Goal: Task Accomplishment & Management: Manage account settings

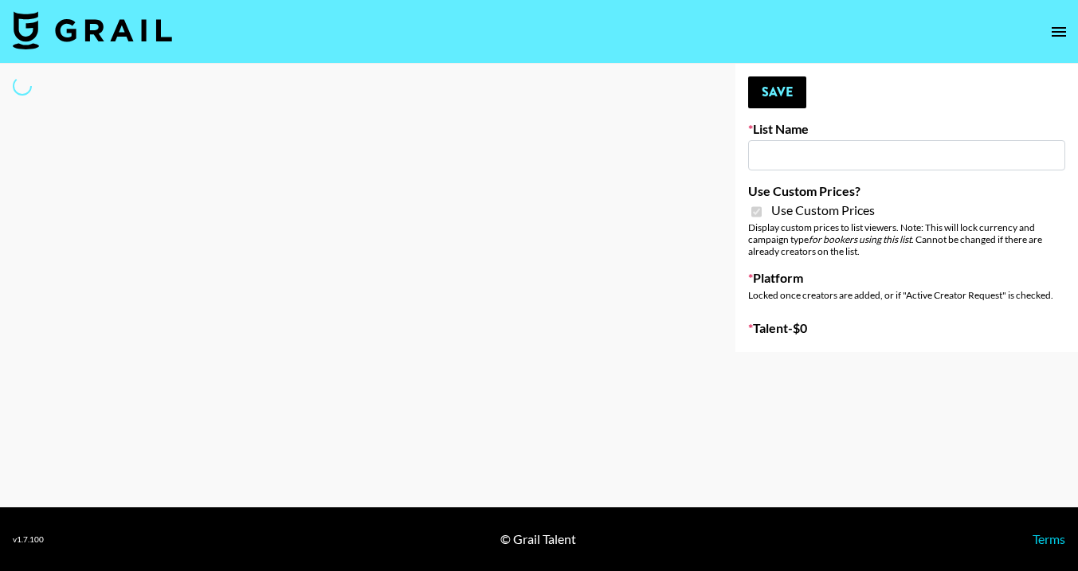
type input "Soapbox Nanos"
checkbox input "true"
select select "Brand"
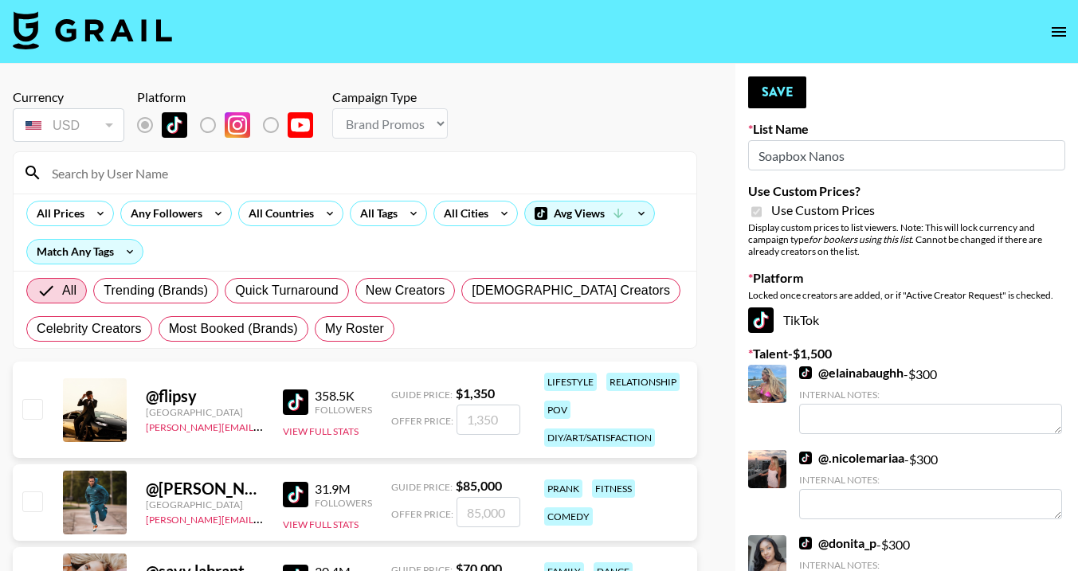
click at [162, 186] on div at bounding box center [355, 172] width 683 height 41
click at [153, 173] on input at bounding box center [364, 172] width 644 height 25
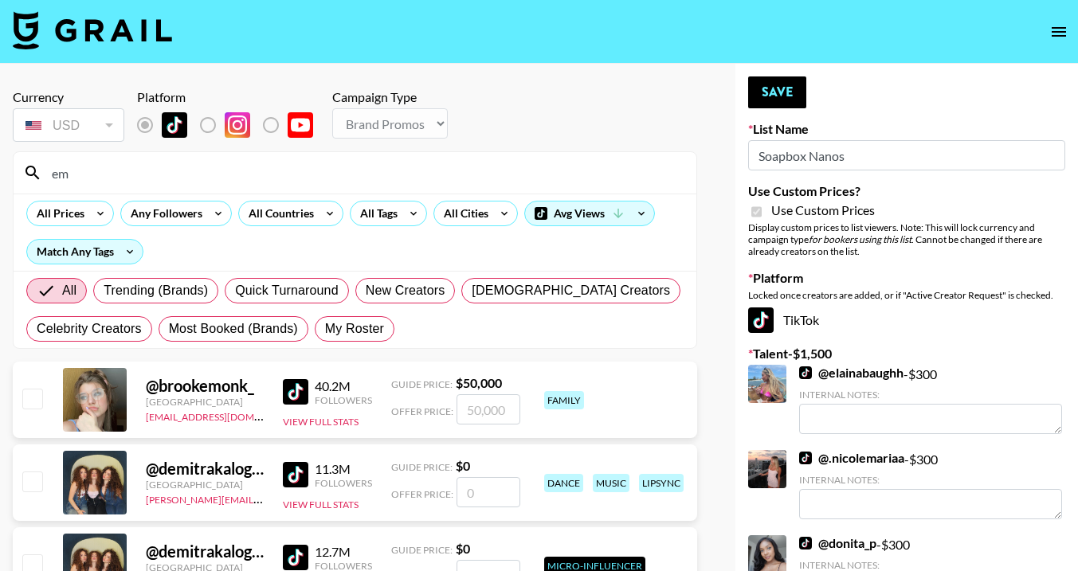
type input "e"
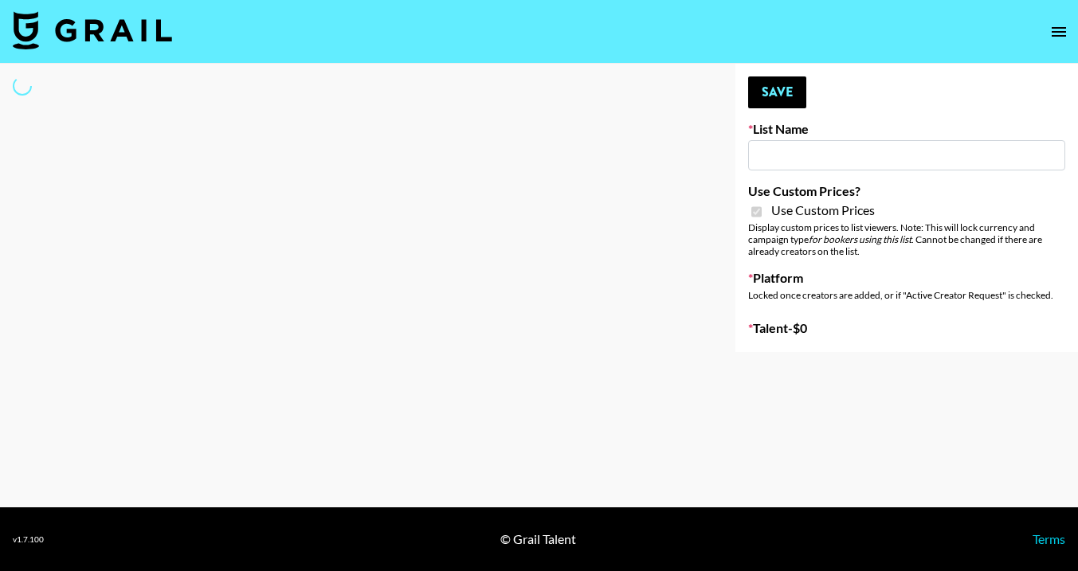
type input "D&B"
checkbox input "true"
select select "Brand"
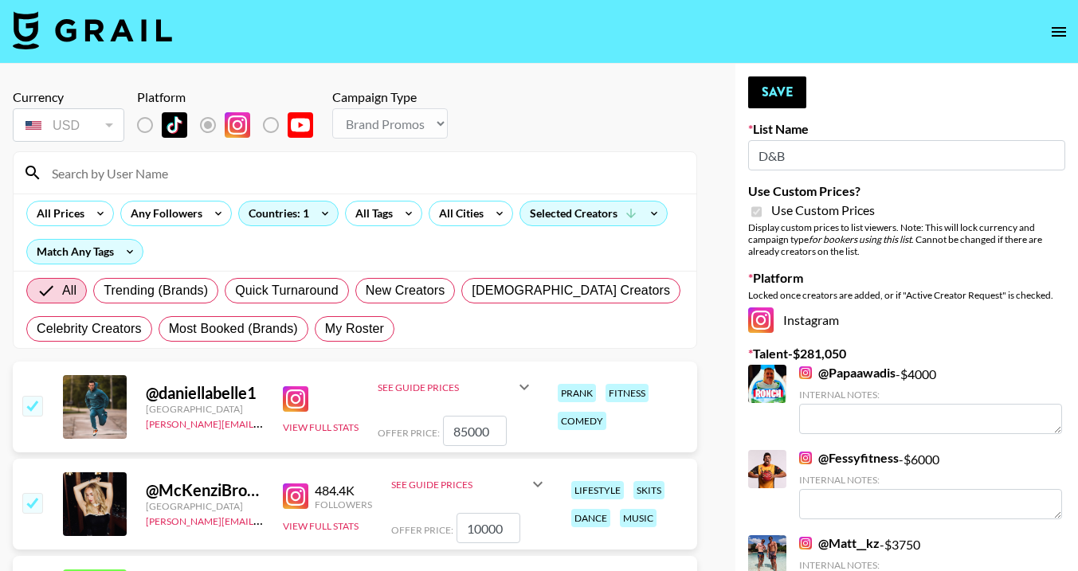
click at [221, 167] on input at bounding box center [364, 172] width 644 height 25
type input "sarahub"
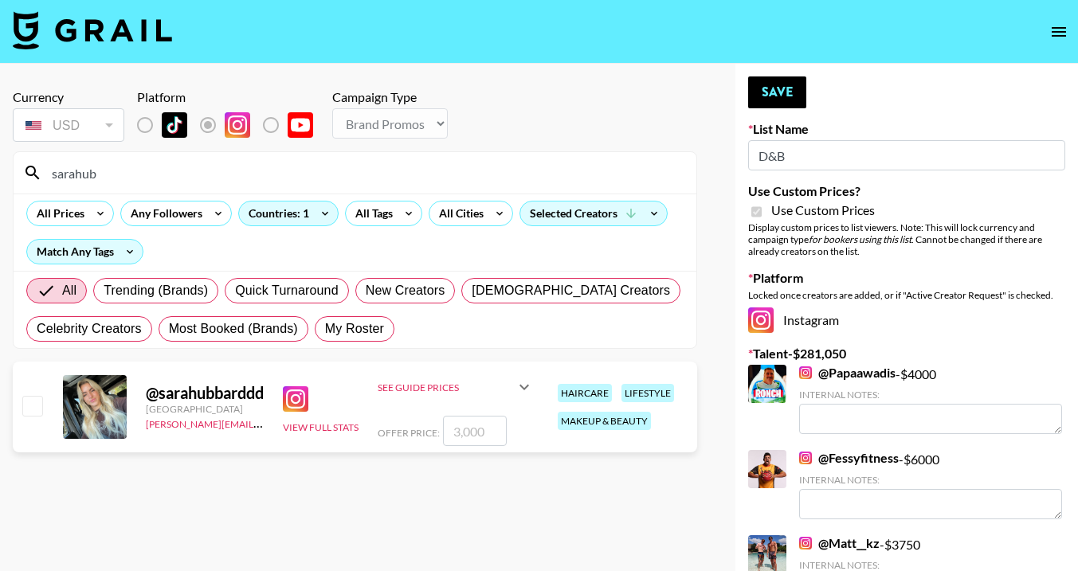
click at [34, 404] on input "checkbox" at bounding box center [31, 405] width 19 height 19
checkbox input "true"
type input "3000"
click at [523, 382] on icon at bounding box center [524, 387] width 19 height 19
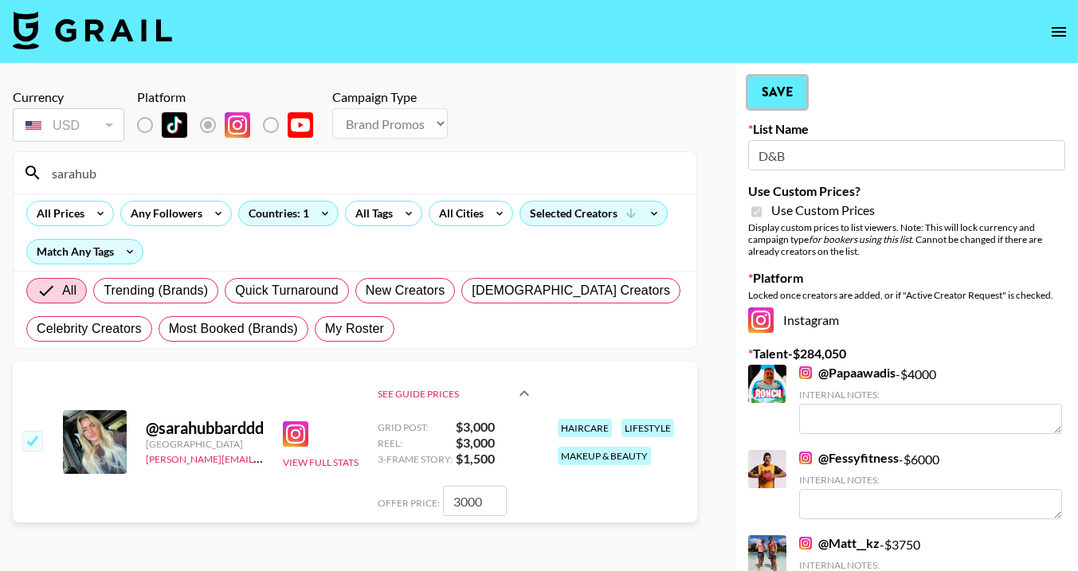
click at [766, 88] on button "Save" at bounding box center [777, 92] width 58 height 32
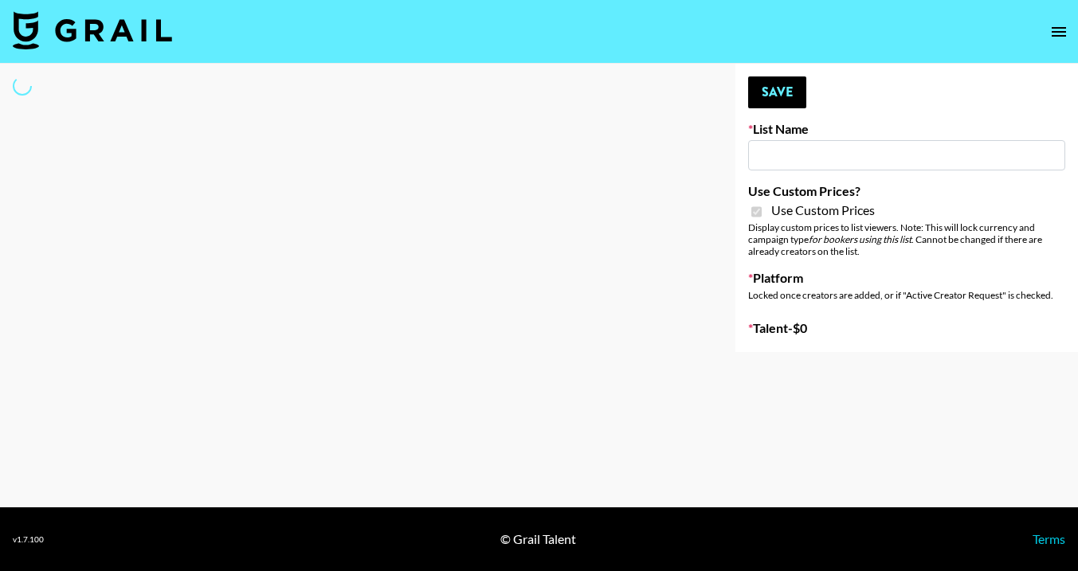
type input "D&B"
checkbox input "true"
select select "Brand"
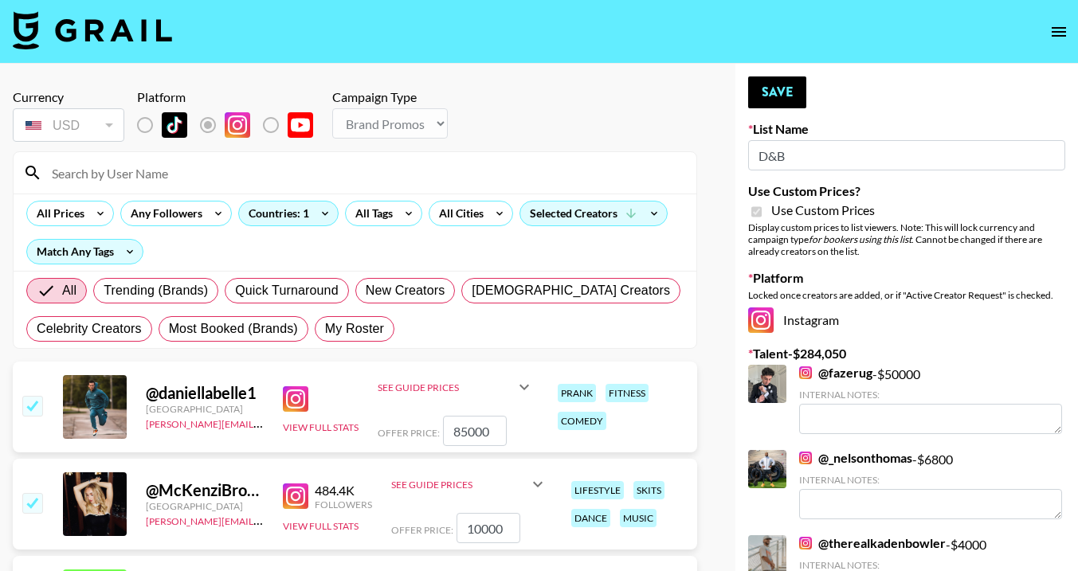
click at [127, 170] on input at bounding box center [364, 172] width 644 height 25
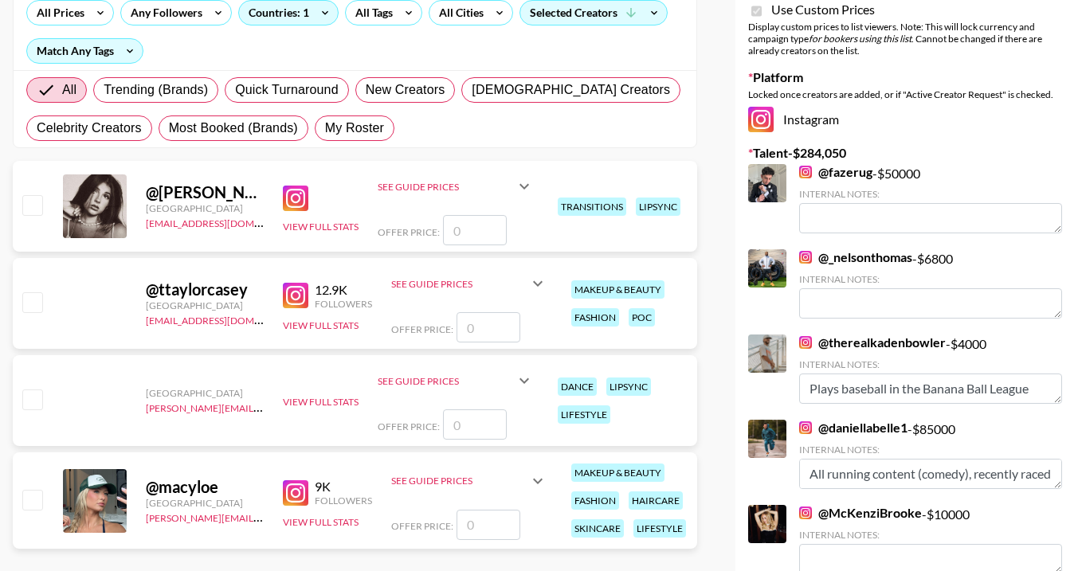
scroll to position [208, 0]
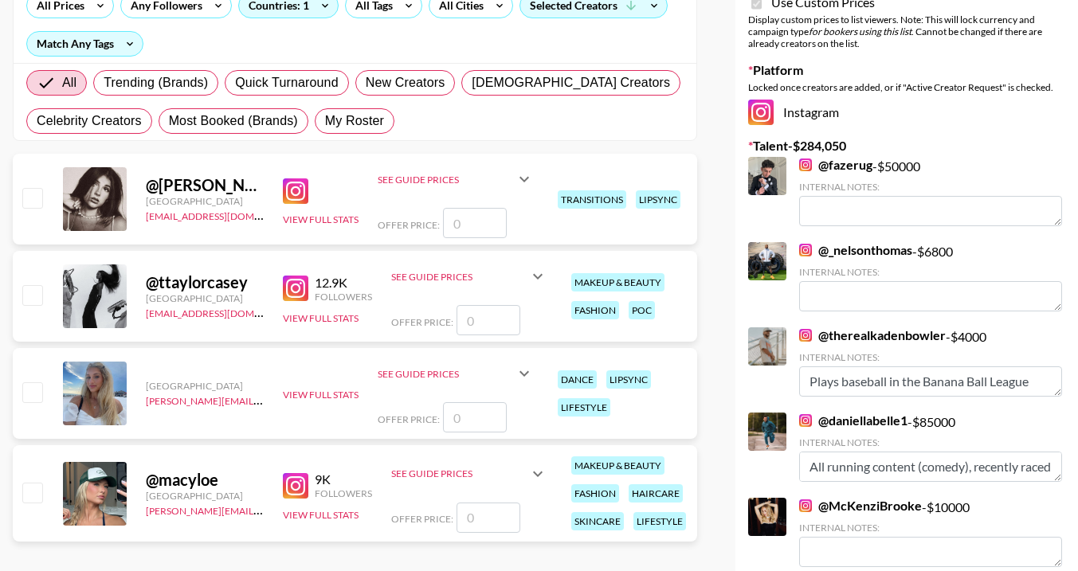
click at [538, 473] on icon at bounding box center [537, 473] width 19 height 19
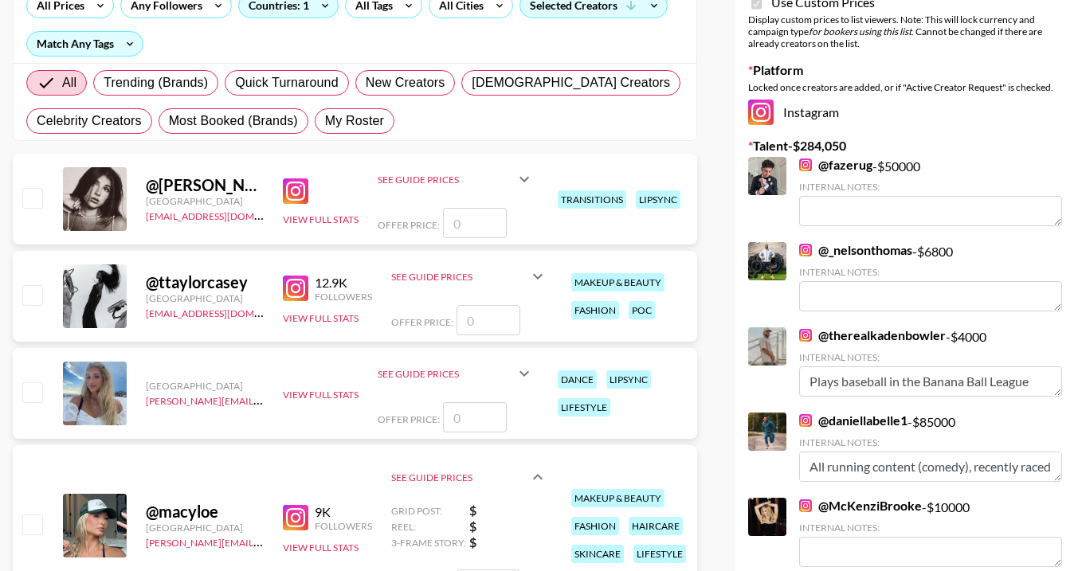
scroll to position [0, 0]
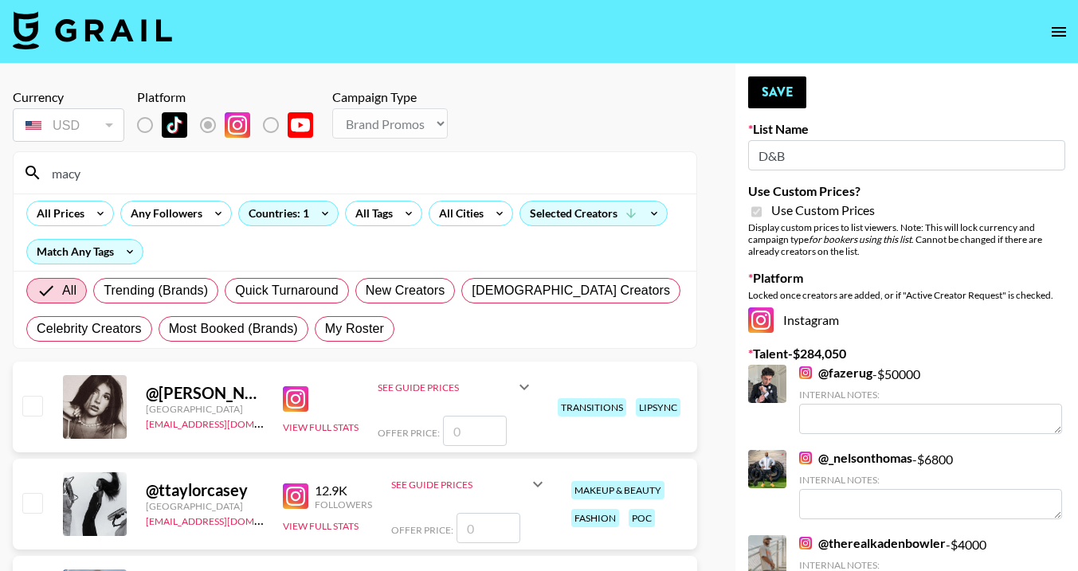
drag, startPoint x: 286, startPoint y: 170, endPoint x: 47, endPoint y: 162, distance: 239.1
click at [47, 163] on input "macy" at bounding box center [364, 172] width 644 height 25
type input "emma"
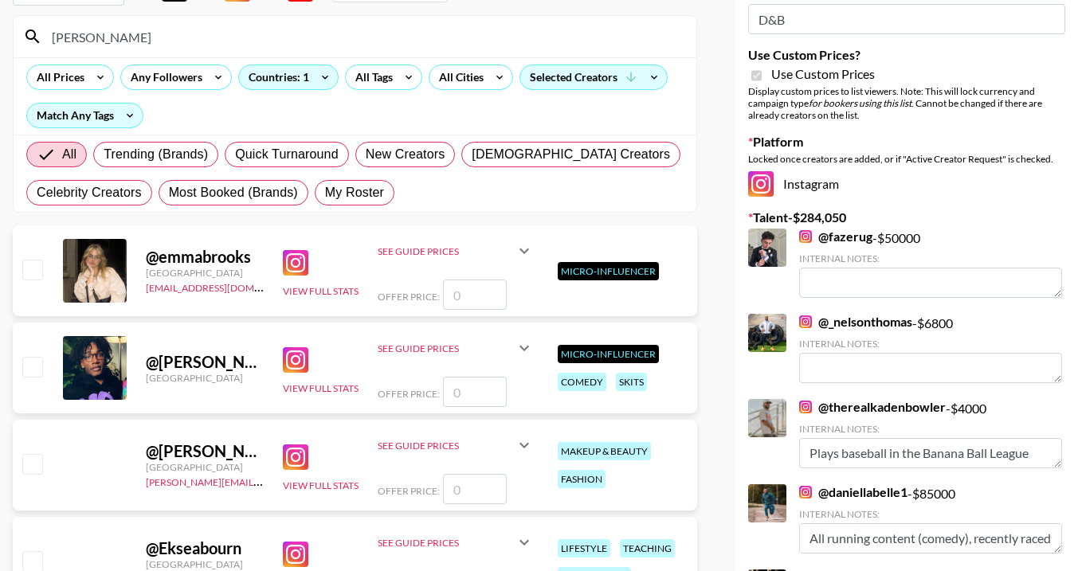
scroll to position [148, 0]
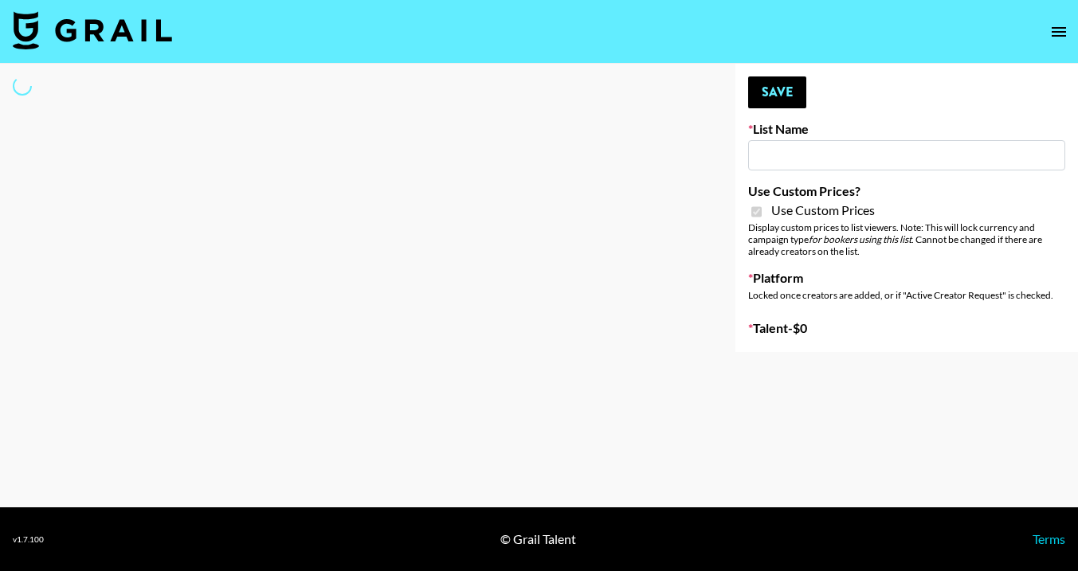
type input "Grace Club"
checkbox input "true"
select select "Brand"
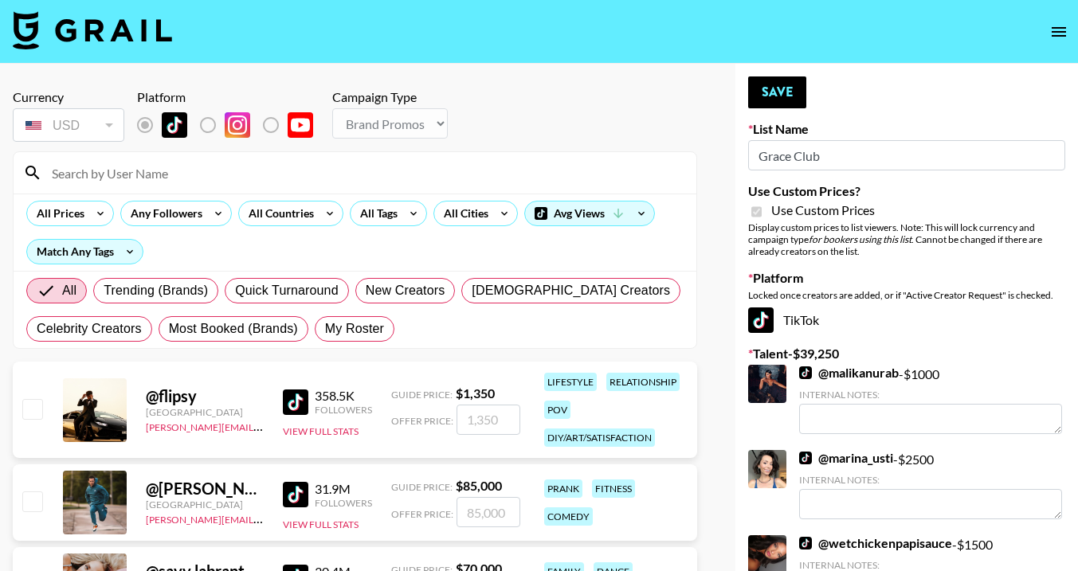
click at [198, 173] on input at bounding box center [364, 172] width 644 height 25
type input "sarahub"
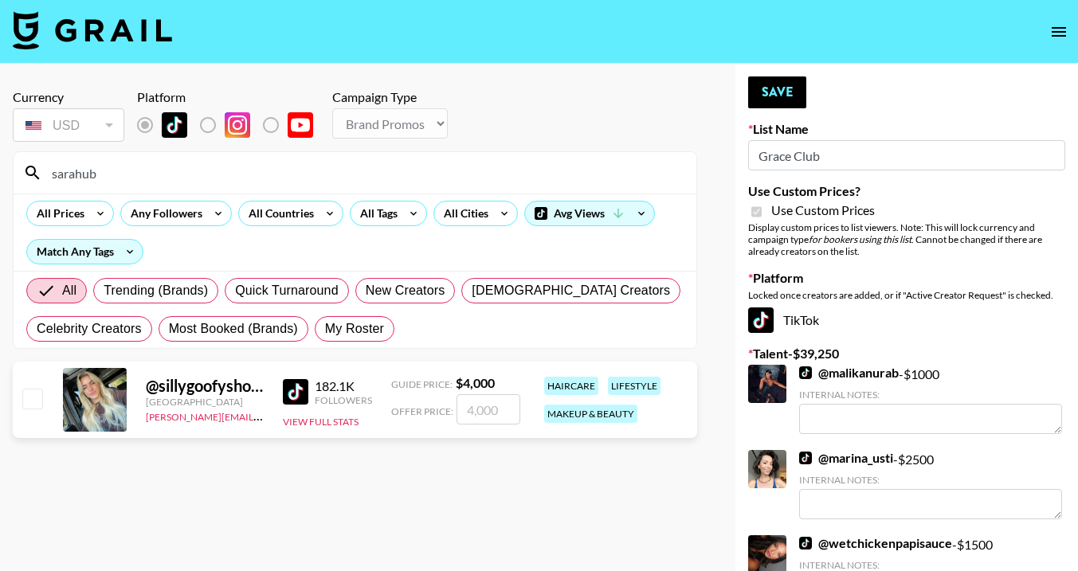
click at [37, 396] on input "checkbox" at bounding box center [31, 398] width 19 height 19
checkbox input "true"
type input "4000"
click at [763, 83] on button "Save" at bounding box center [777, 92] width 58 height 32
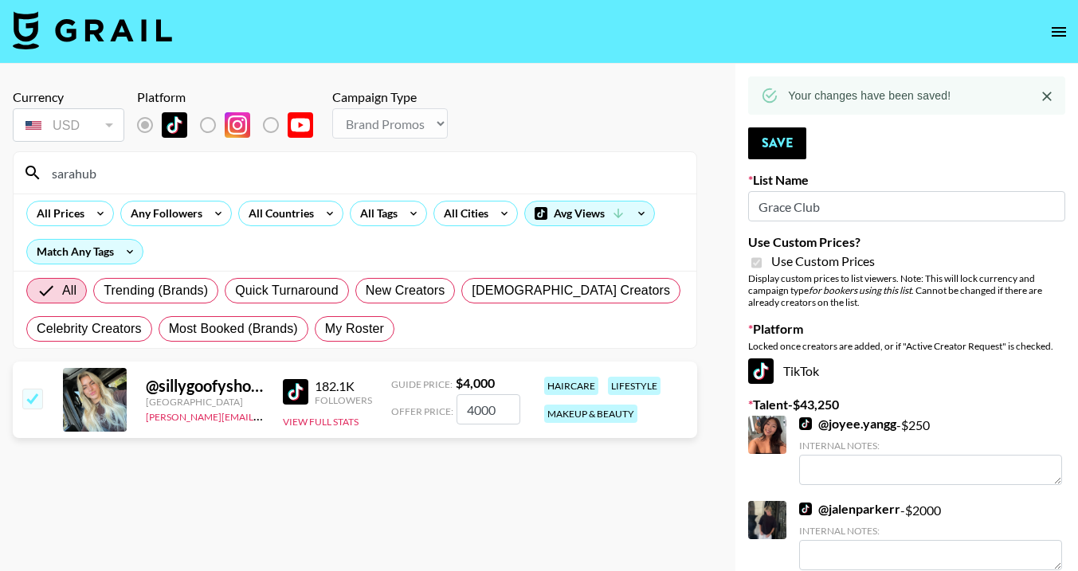
drag, startPoint x: 160, startPoint y: 175, endPoint x: 48, endPoint y: 174, distance: 112.3
click at [48, 174] on input "sarahub" at bounding box center [364, 172] width 644 height 25
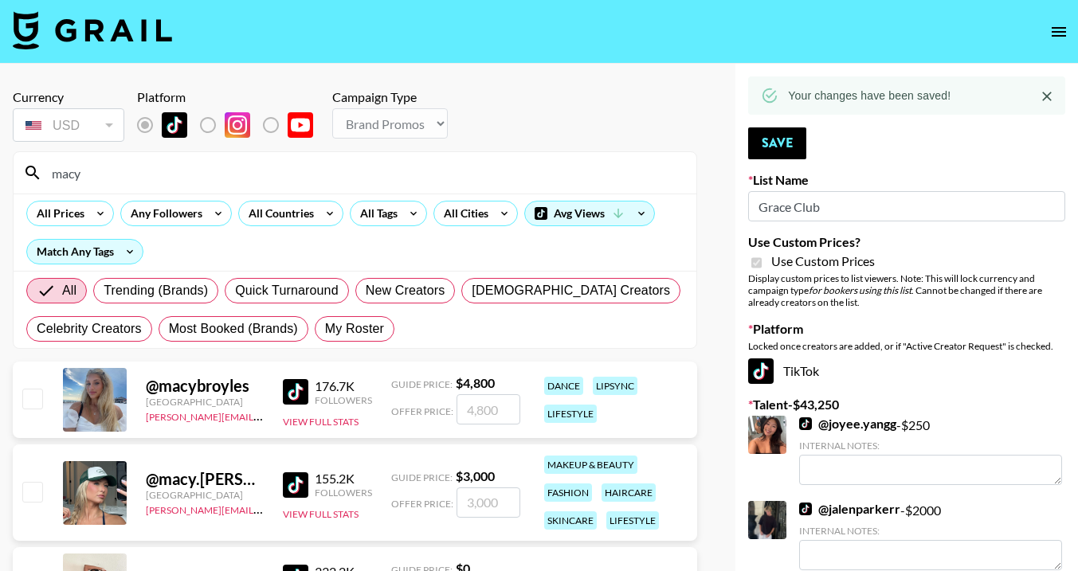
type input "macy"
click at [31, 487] on input "checkbox" at bounding box center [31, 491] width 19 height 19
checkbox input "true"
type input "3000"
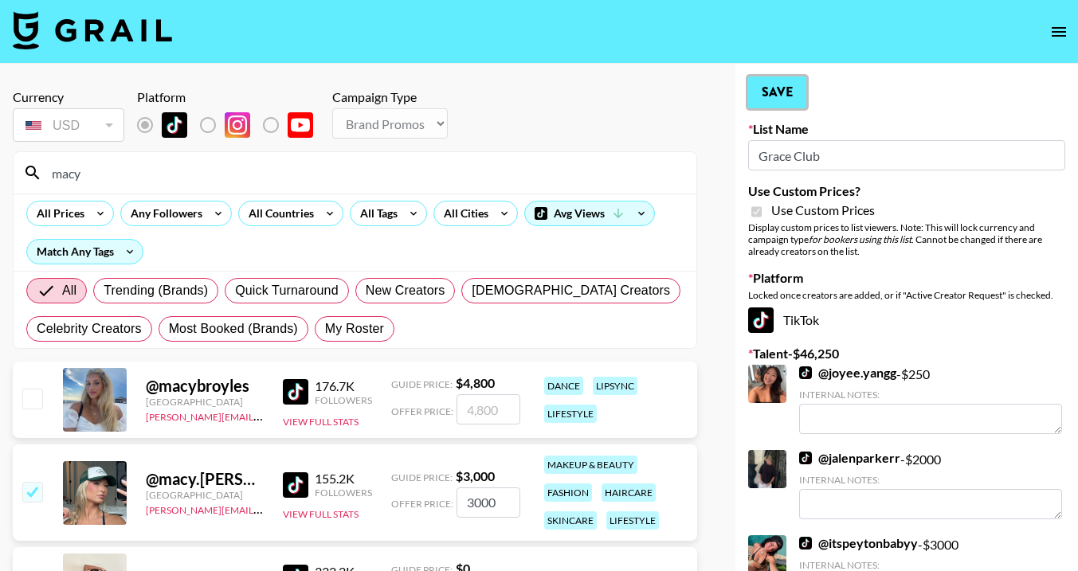
click at [771, 104] on button "Save" at bounding box center [777, 92] width 58 height 32
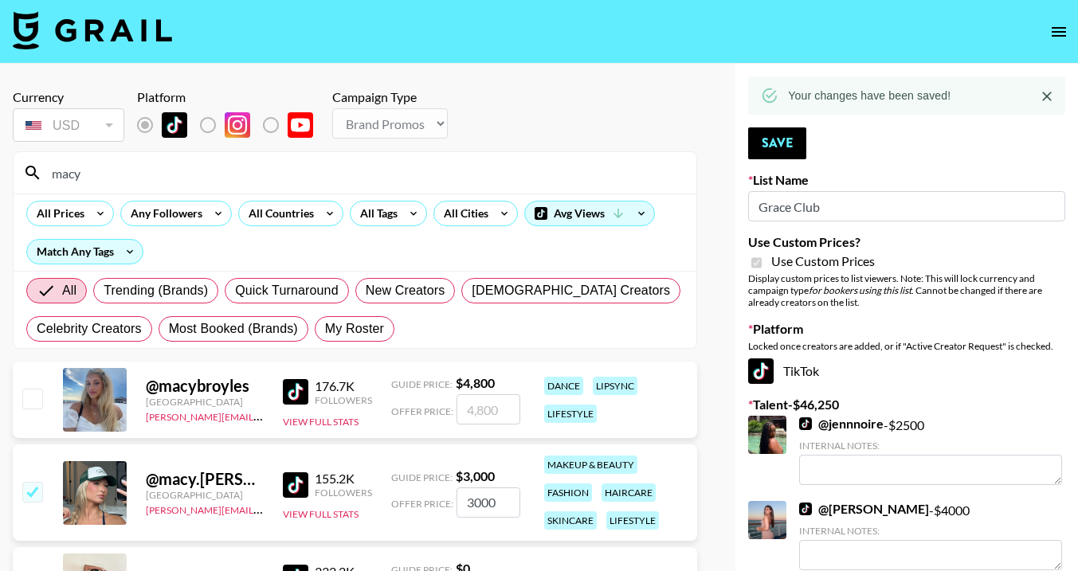
drag, startPoint x: 274, startPoint y: 178, endPoint x: 28, endPoint y: 178, distance: 246.1
click at [28, 178] on div "macy" at bounding box center [355, 172] width 683 height 41
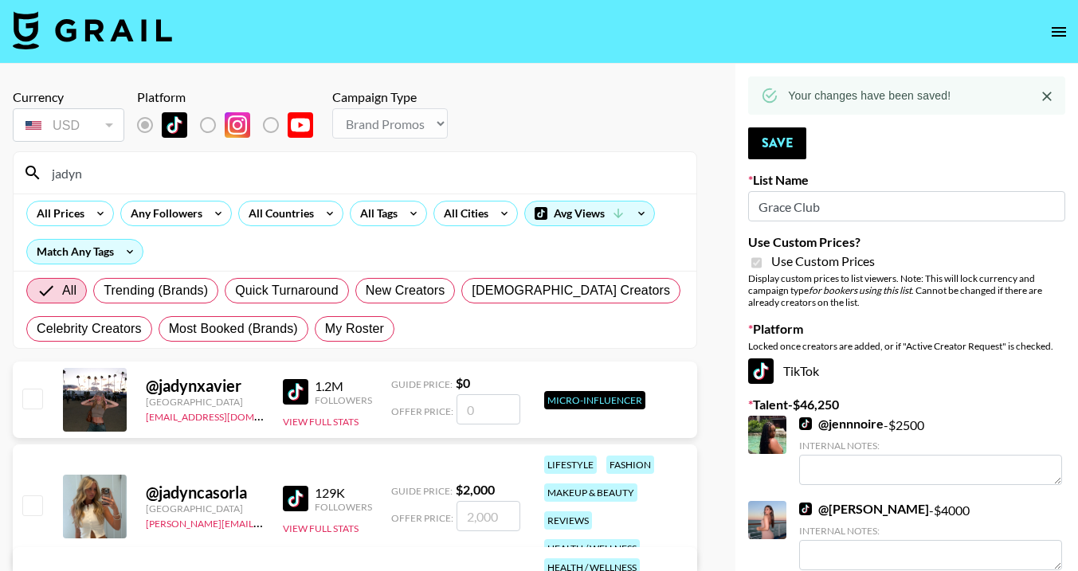
type input "jadyn"
click at [33, 506] on input "checkbox" at bounding box center [31, 504] width 19 height 19
checkbox input "true"
type input "2000"
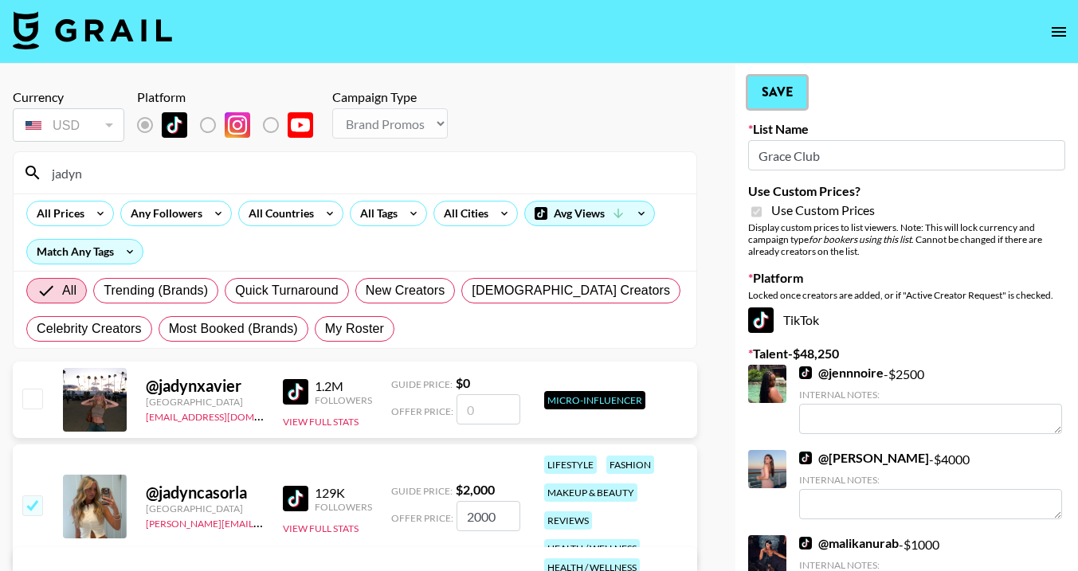
click at [786, 97] on button "Save" at bounding box center [777, 92] width 58 height 32
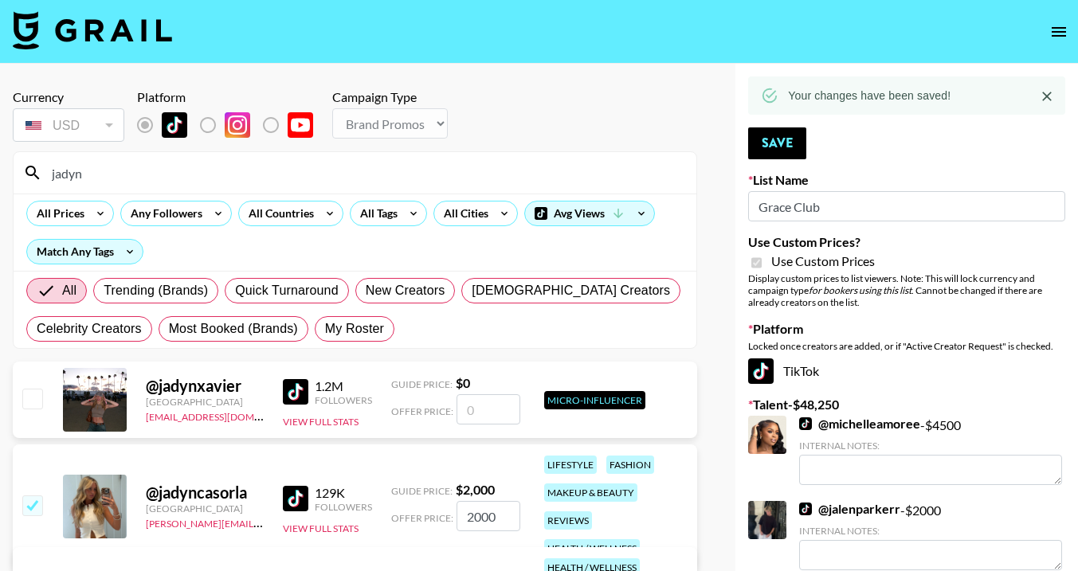
drag, startPoint x: 342, startPoint y: 182, endPoint x: 41, endPoint y: 175, distance: 302.0
click at [41, 175] on div "jadyn" at bounding box center [355, 172] width 683 height 41
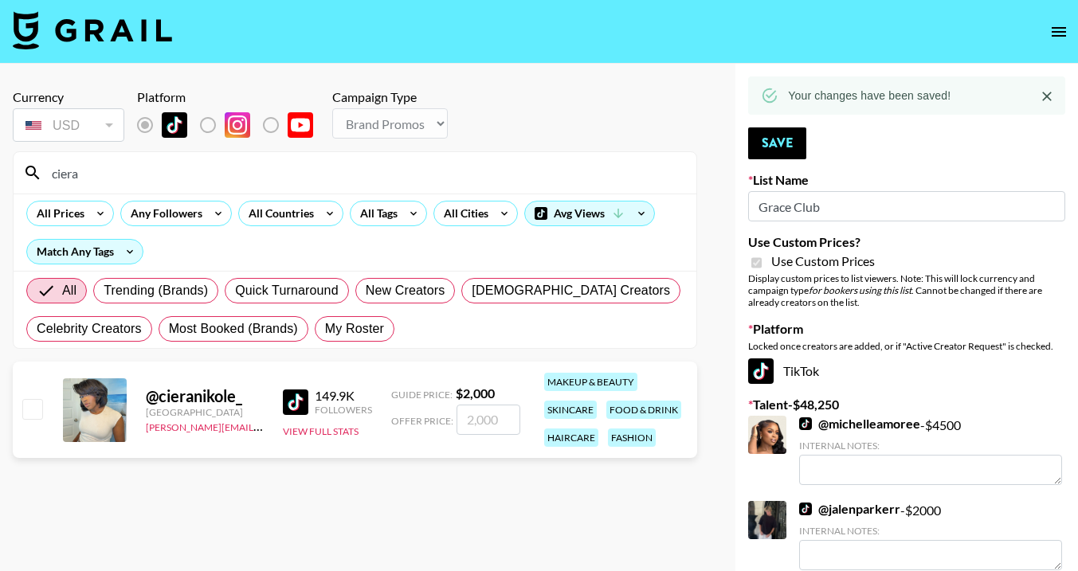
type input "ciera"
click at [31, 411] on input "checkbox" at bounding box center [31, 408] width 19 height 19
checkbox input "true"
type input "2000"
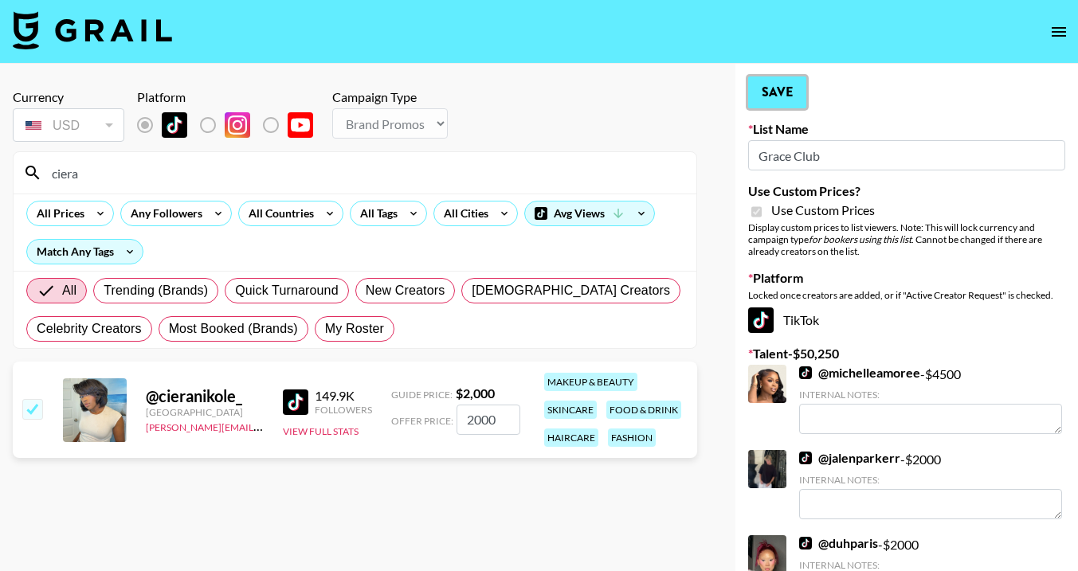
click at [781, 94] on button "Save" at bounding box center [777, 92] width 58 height 32
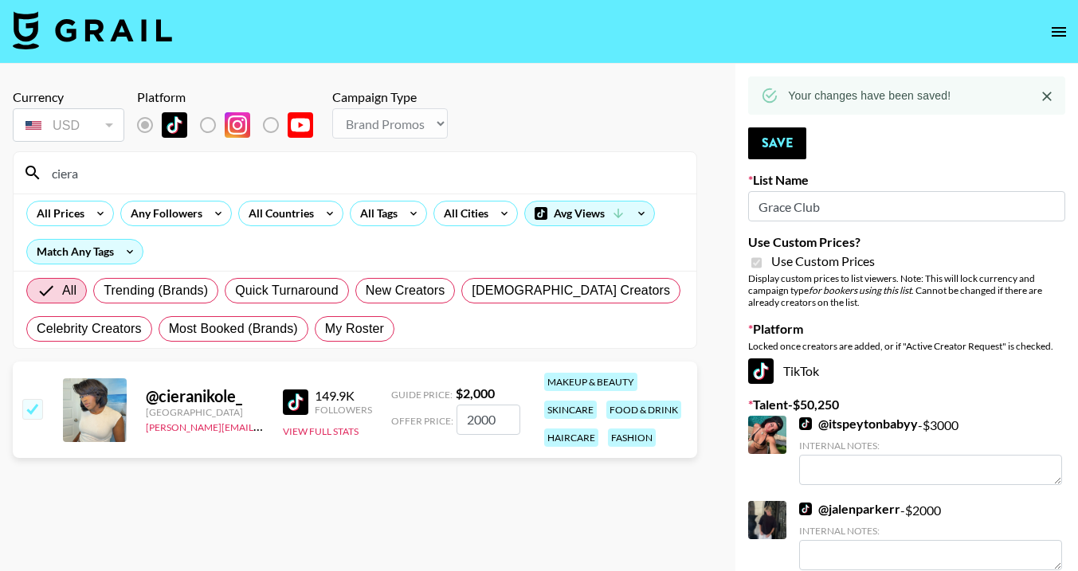
drag, startPoint x: 440, startPoint y: 178, endPoint x: 47, endPoint y: 168, distance: 392.8
click at [47, 168] on input "ciera" at bounding box center [364, 172] width 644 height 25
type input "cass"
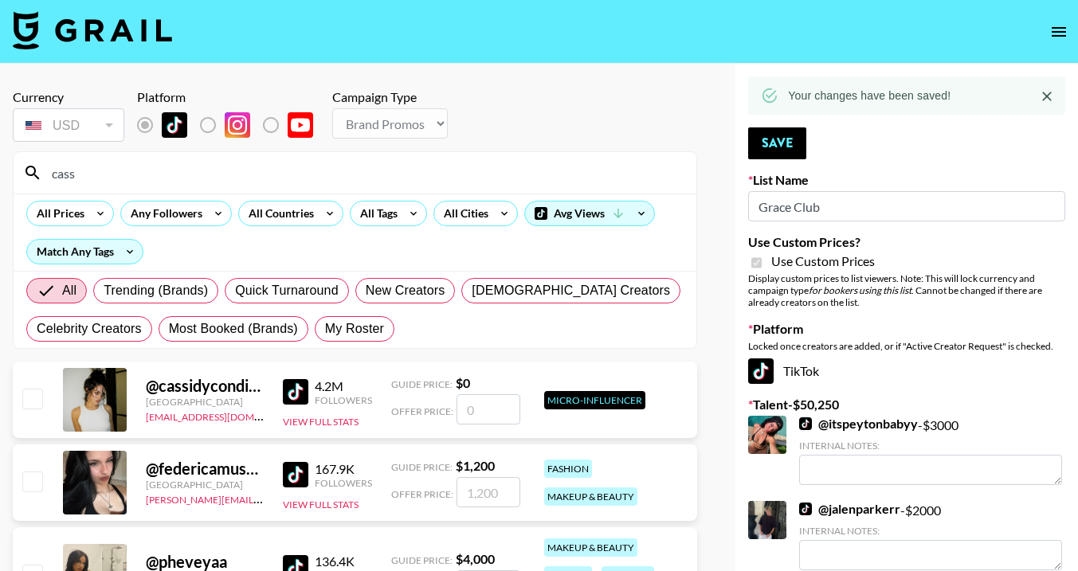
drag, startPoint x: 82, startPoint y: 174, endPoint x: 29, endPoint y: 171, distance: 53.5
click at [29, 171] on div "cass" at bounding box center [355, 172] width 683 height 41
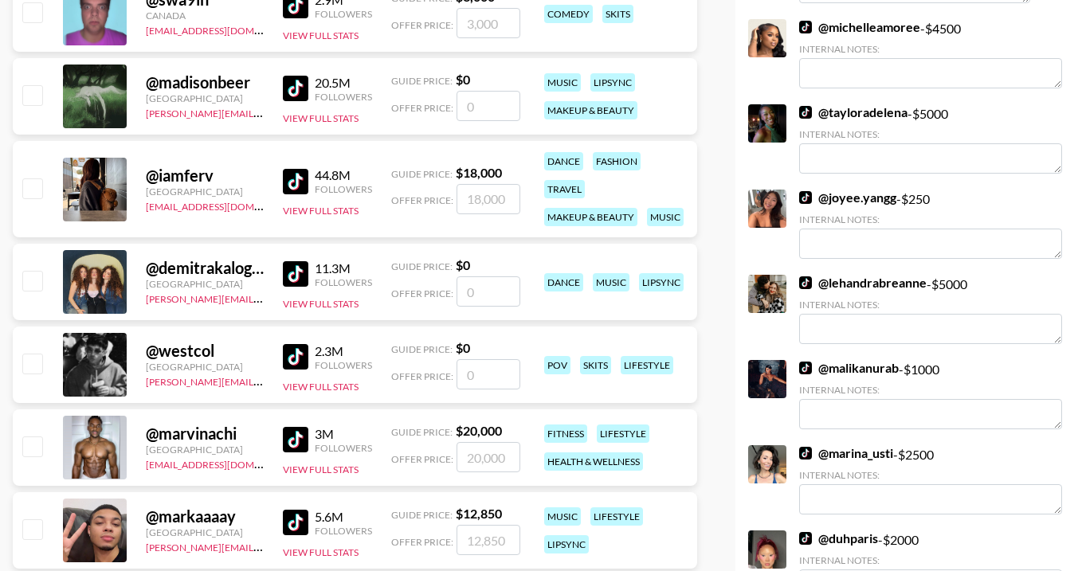
scroll to position [2117, 0]
